Goal: Task Accomplishment & Management: Manage account settings

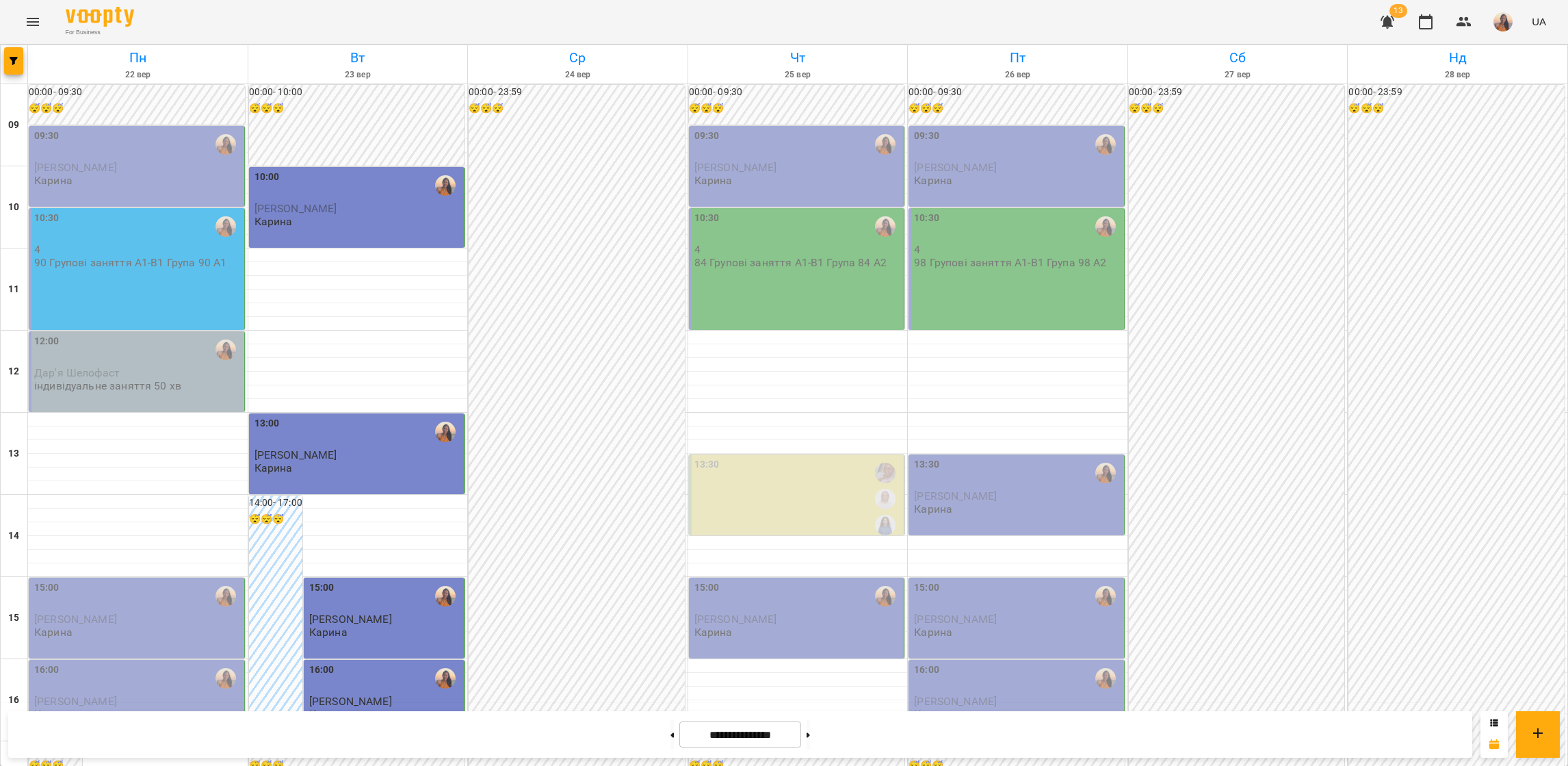
click at [184, 173] on p "[PERSON_NAME]" at bounding box center [138, 167] width 208 height 12
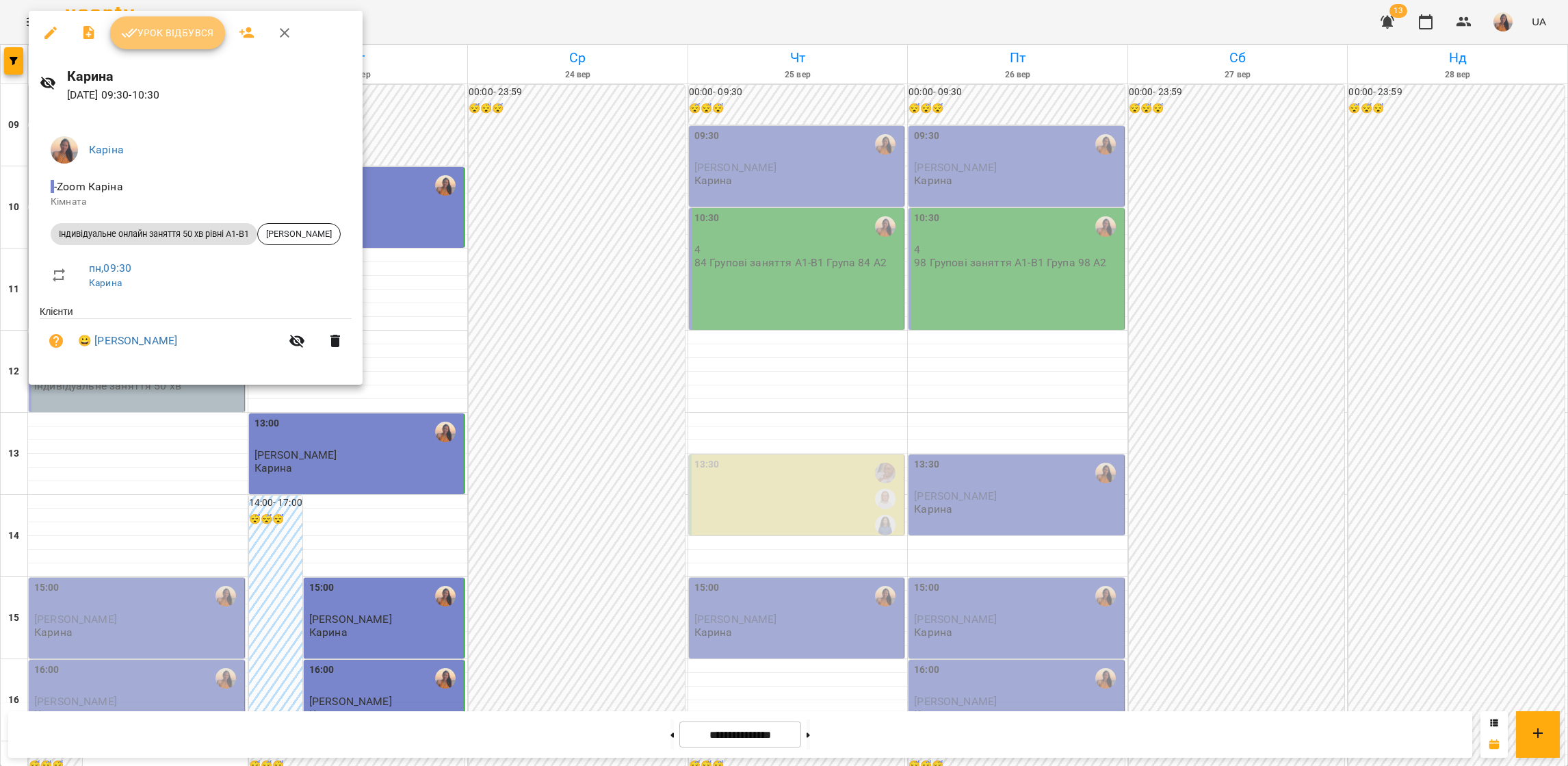
click at [182, 36] on span "Урок відбувся" at bounding box center [167, 33] width 93 height 17
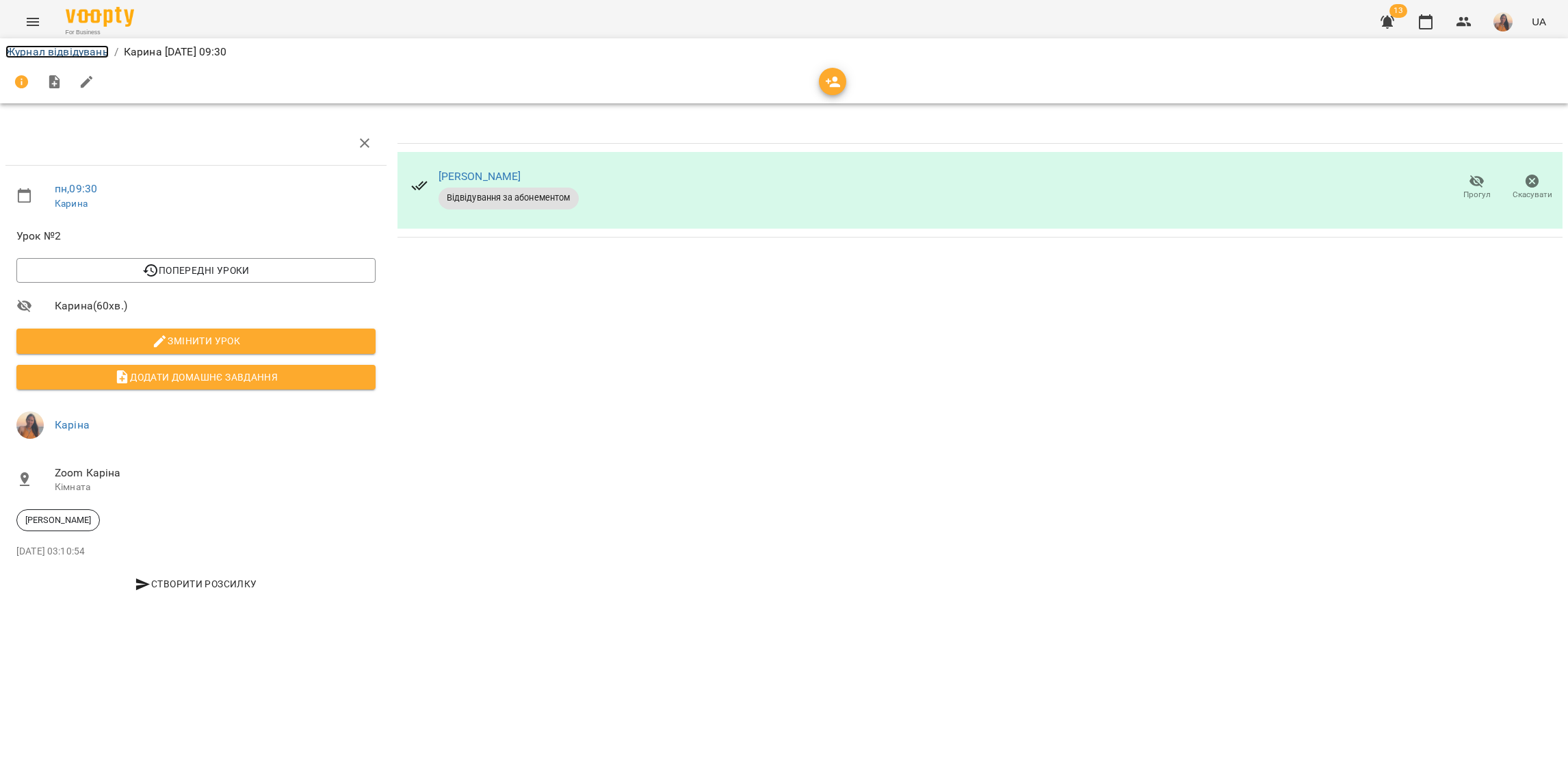
click at [69, 46] on link "Журнал відвідувань" at bounding box center [57, 51] width 103 height 13
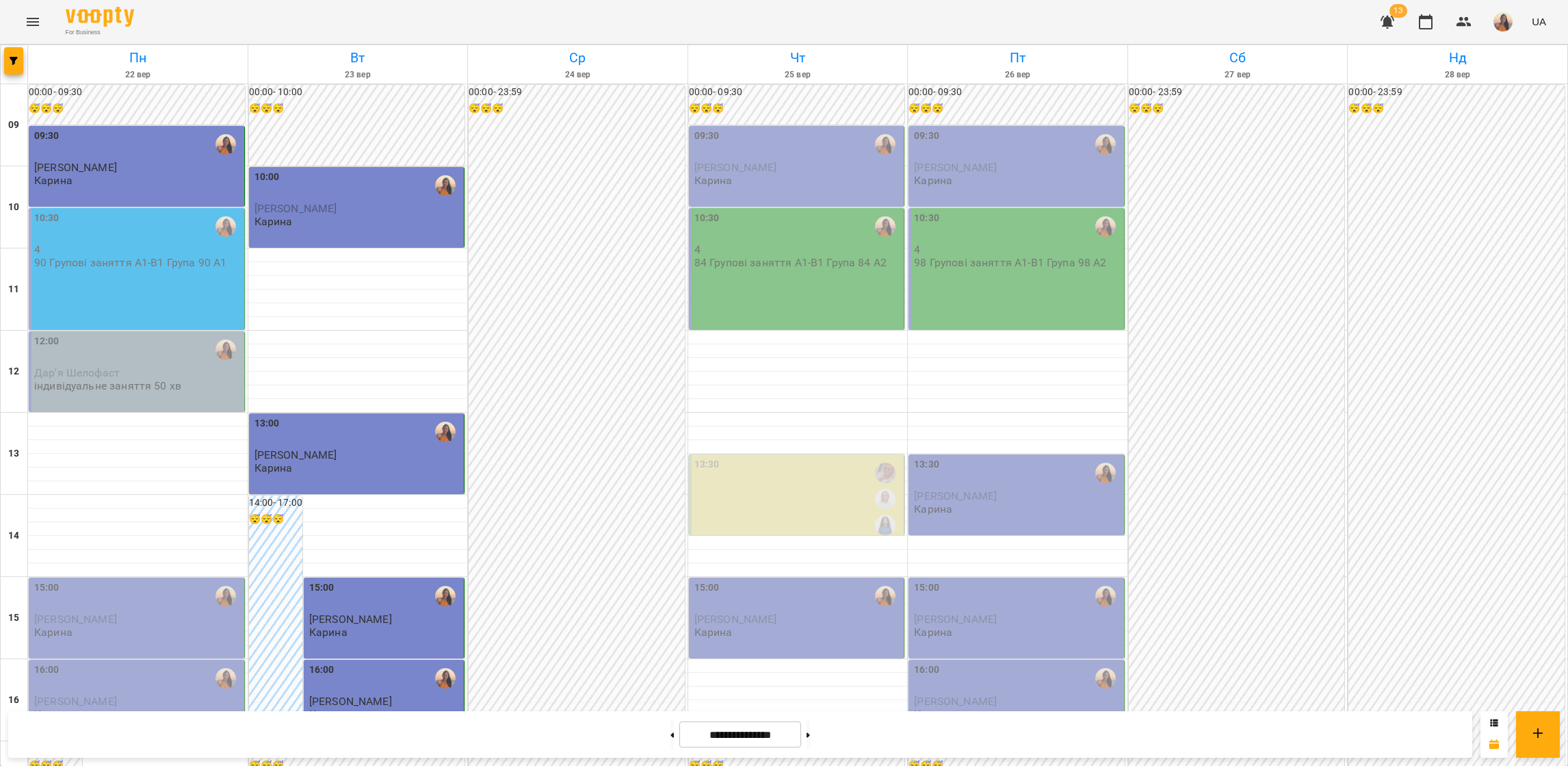
click at [166, 255] on p "4" at bounding box center [138, 249] width 208 height 12
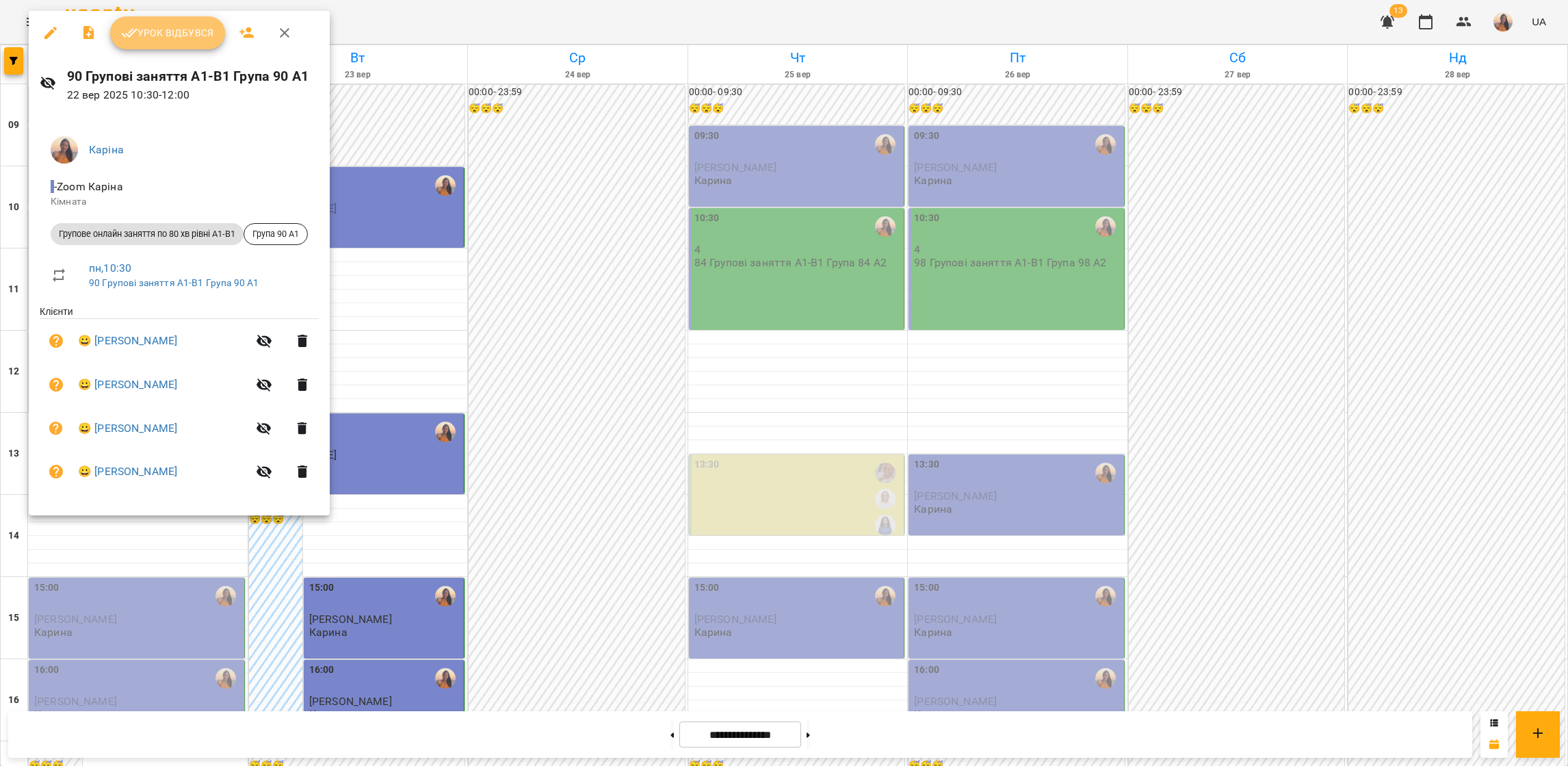
click at [138, 33] on span "Урок відбувся" at bounding box center [167, 33] width 93 height 17
click at [187, 42] on button "Урок відбувся" at bounding box center [168, 33] width 115 height 33
click at [201, 28] on span "Урок відбувся" at bounding box center [167, 33] width 93 height 17
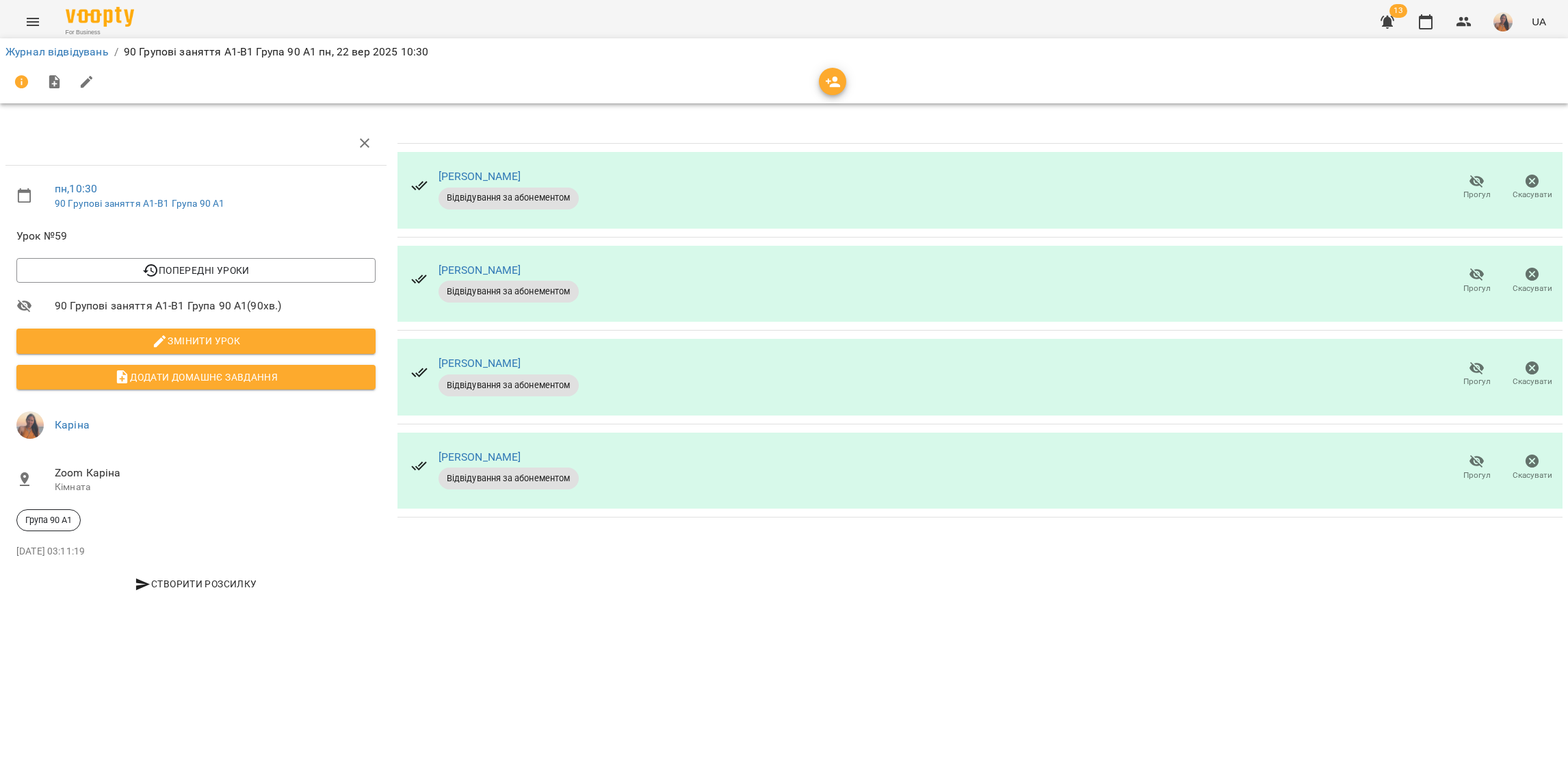
click at [1475, 377] on span "Прогул" at bounding box center [1477, 381] width 28 height 12
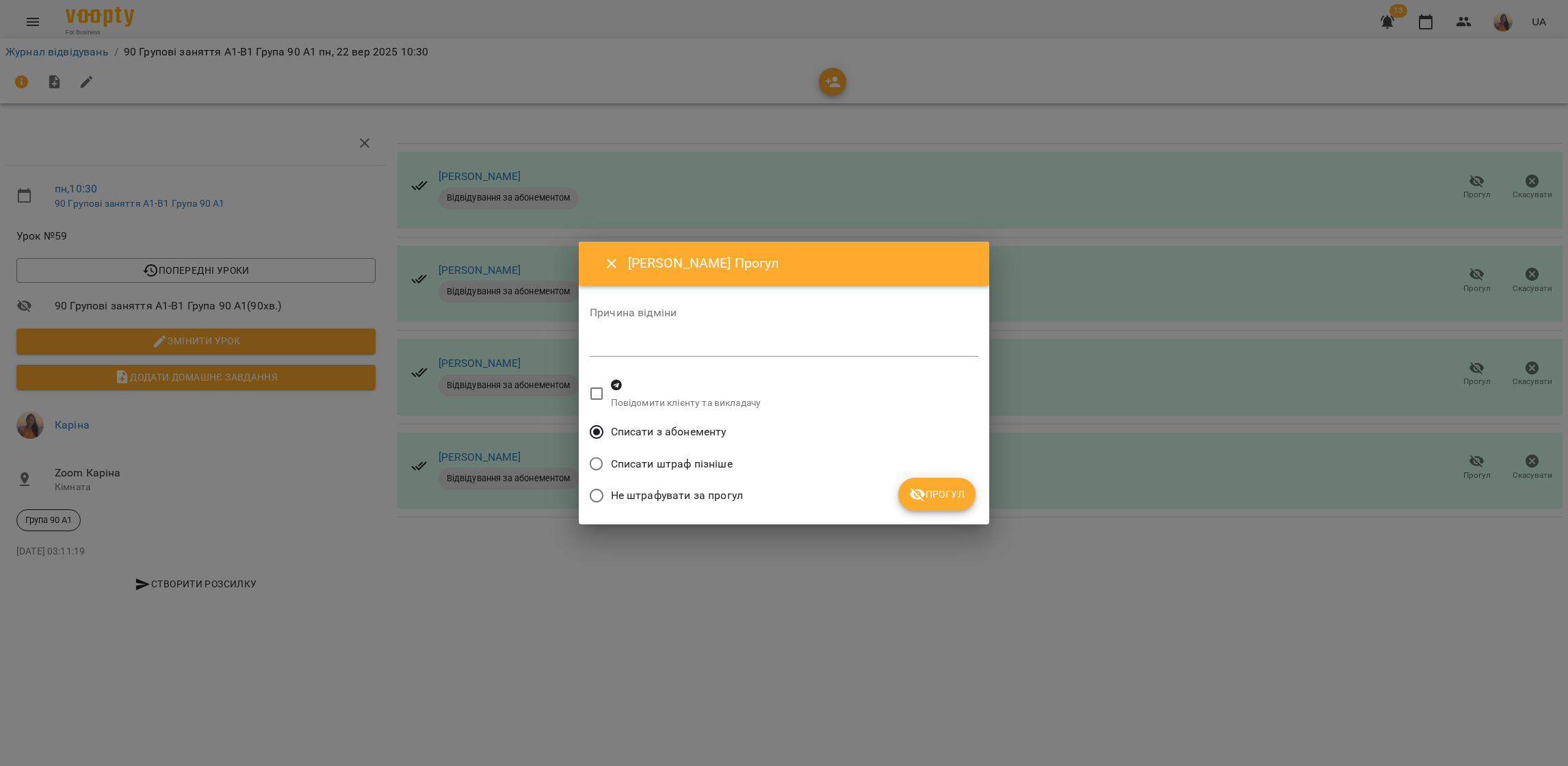
click at [933, 498] on span "Прогул" at bounding box center [937, 494] width 55 height 17
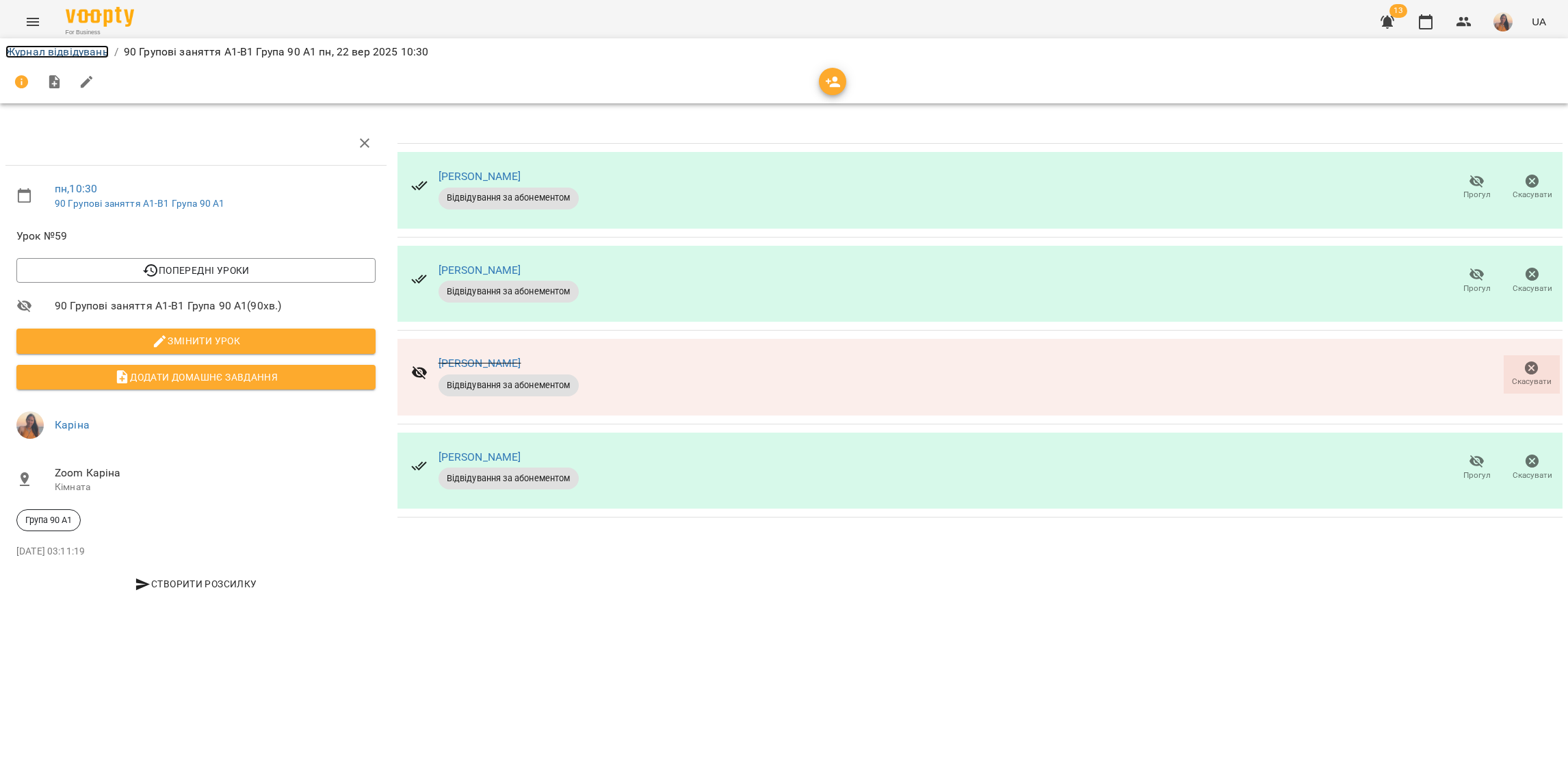
click at [40, 50] on link "Журнал відвідувань" at bounding box center [57, 51] width 103 height 13
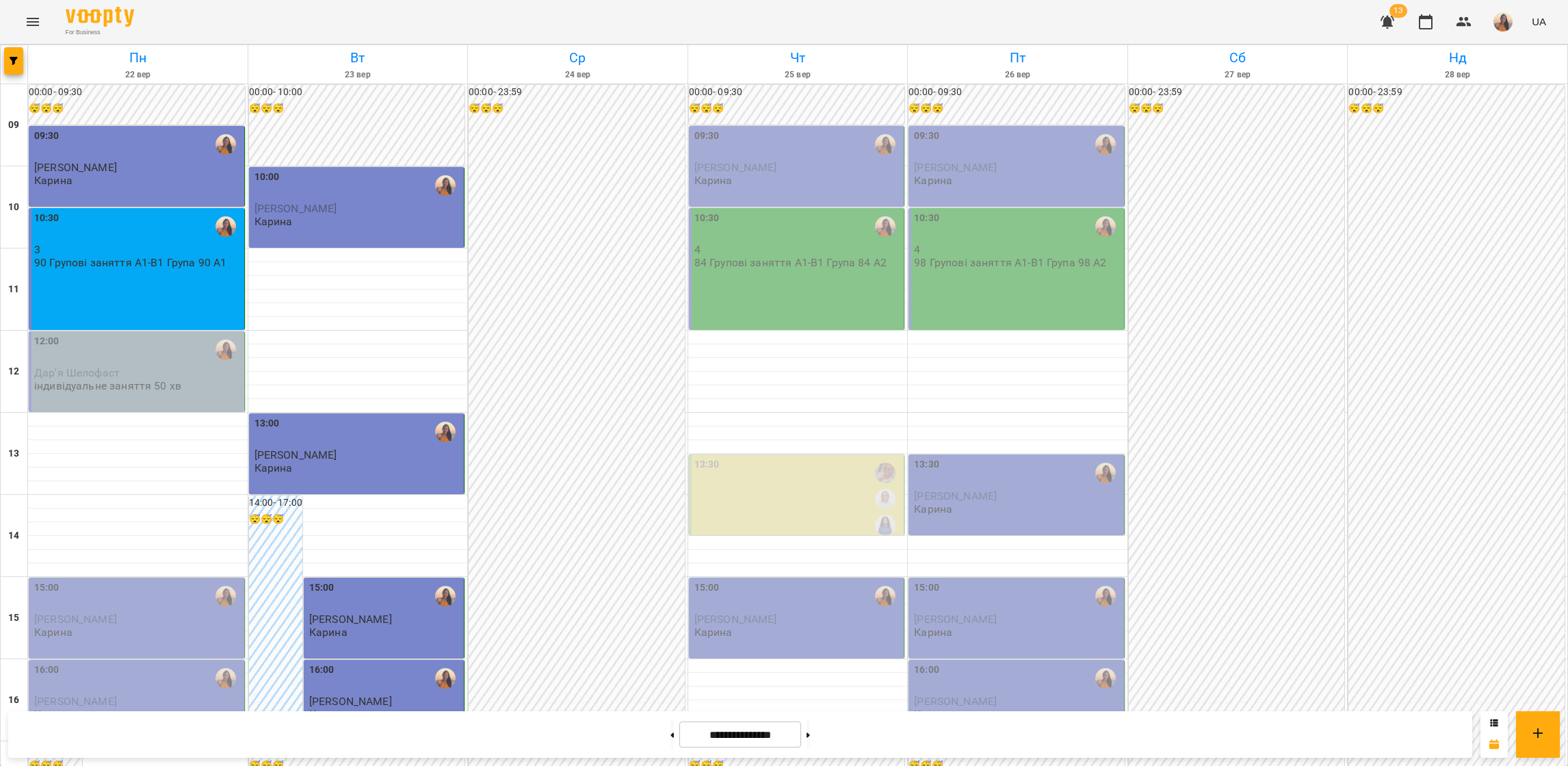
click at [145, 378] on p "Дар'я Шелофаст" at bounding box center [138, 372] width 208 height 12
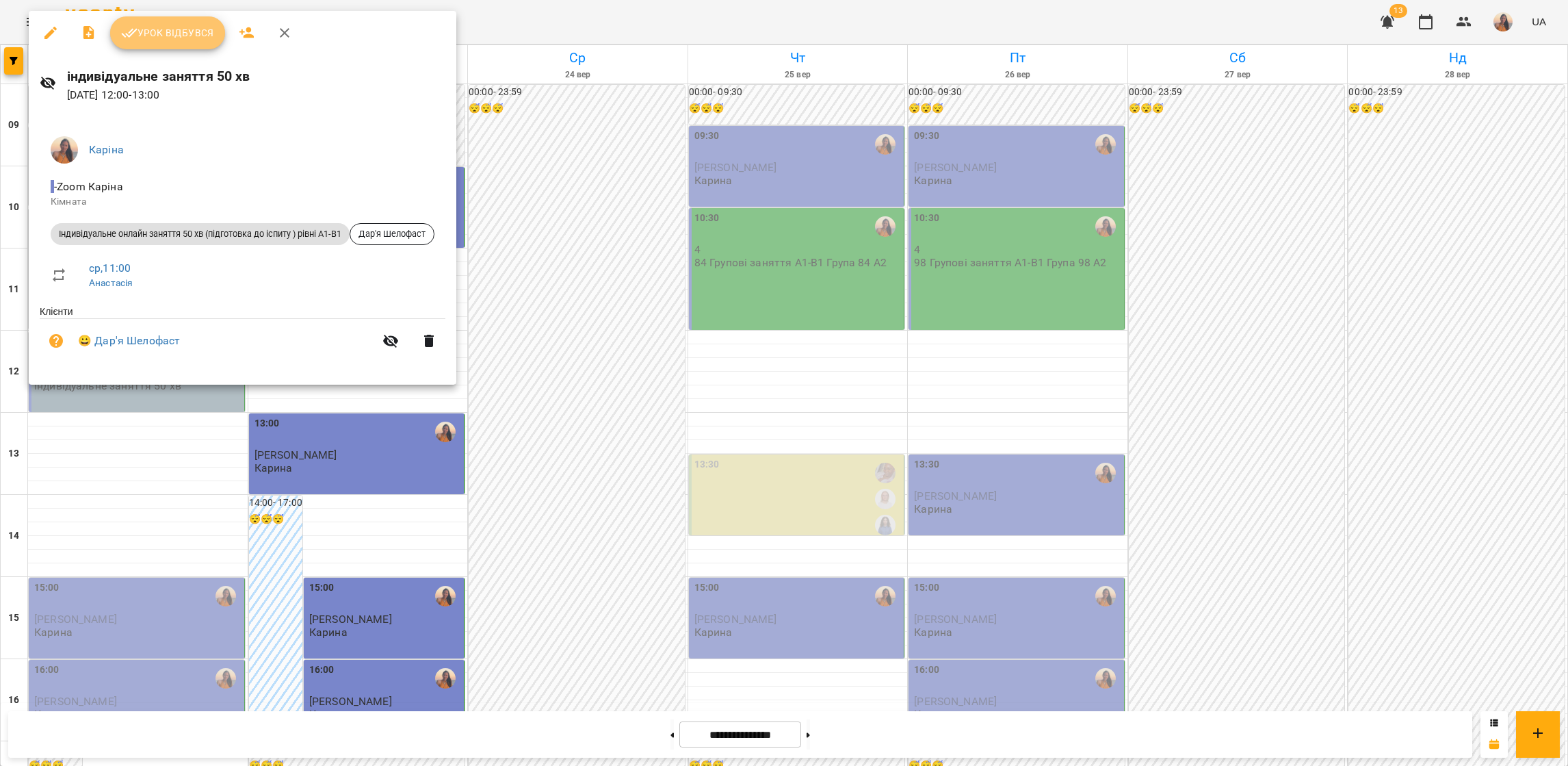
click at [169, 38] on span "Урок відбувся" at bounding box center [167, 33] width 93 height 17
